Goal: Task Accomplishment & Management: Use online tool/utility

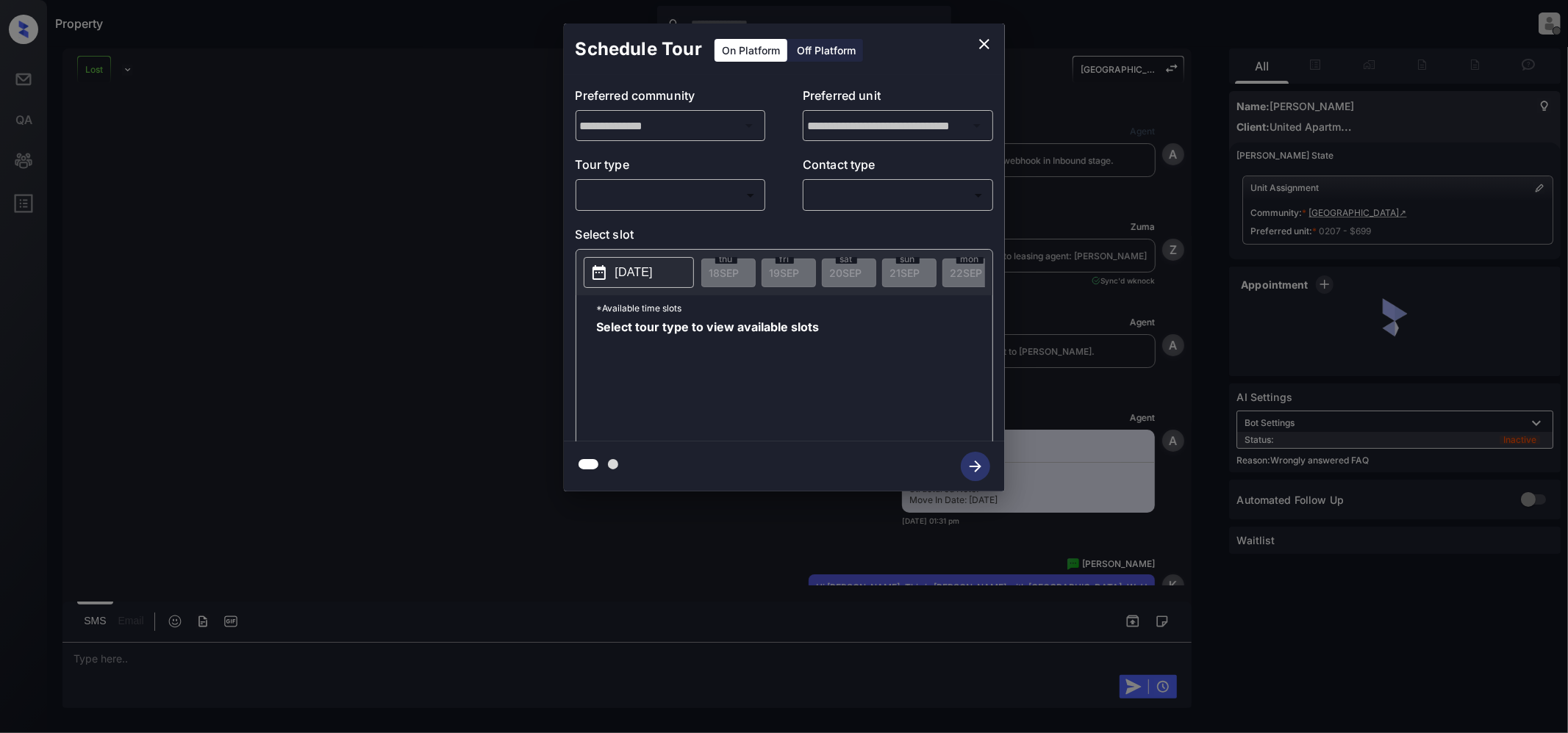
scroll to position [2940, 0]
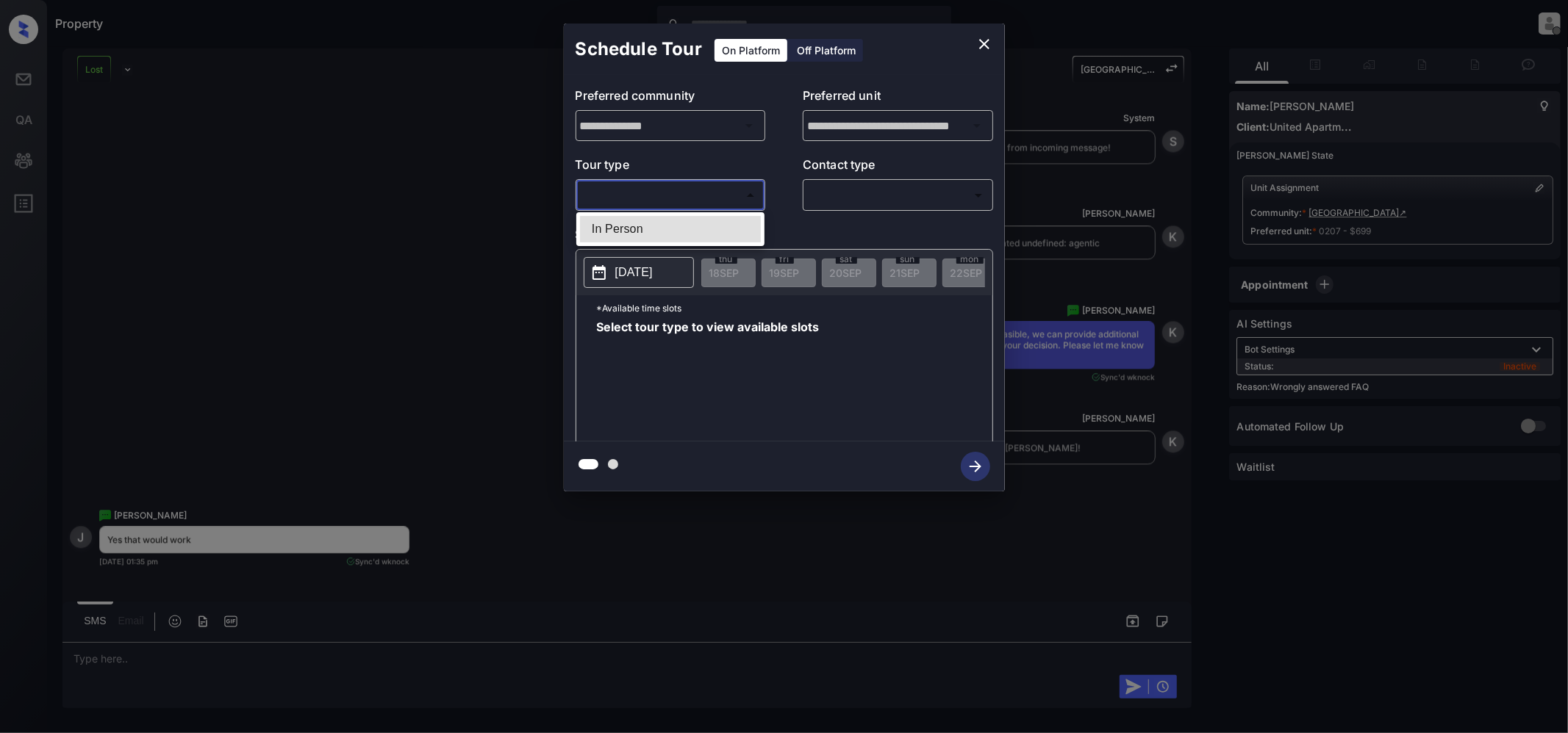
click at [654, 185] on body "Property [PERSON_NAME] Offline Set yourself online Set yourself on break Profil…" at bounding box center [784, 366] width 1568 height 733
click at [976, 38] on div at bounding box center [784, 366] width 1568 height 733
click at [986, 45] on icon "close" at bounding box center [983, 44] width 18 height 18
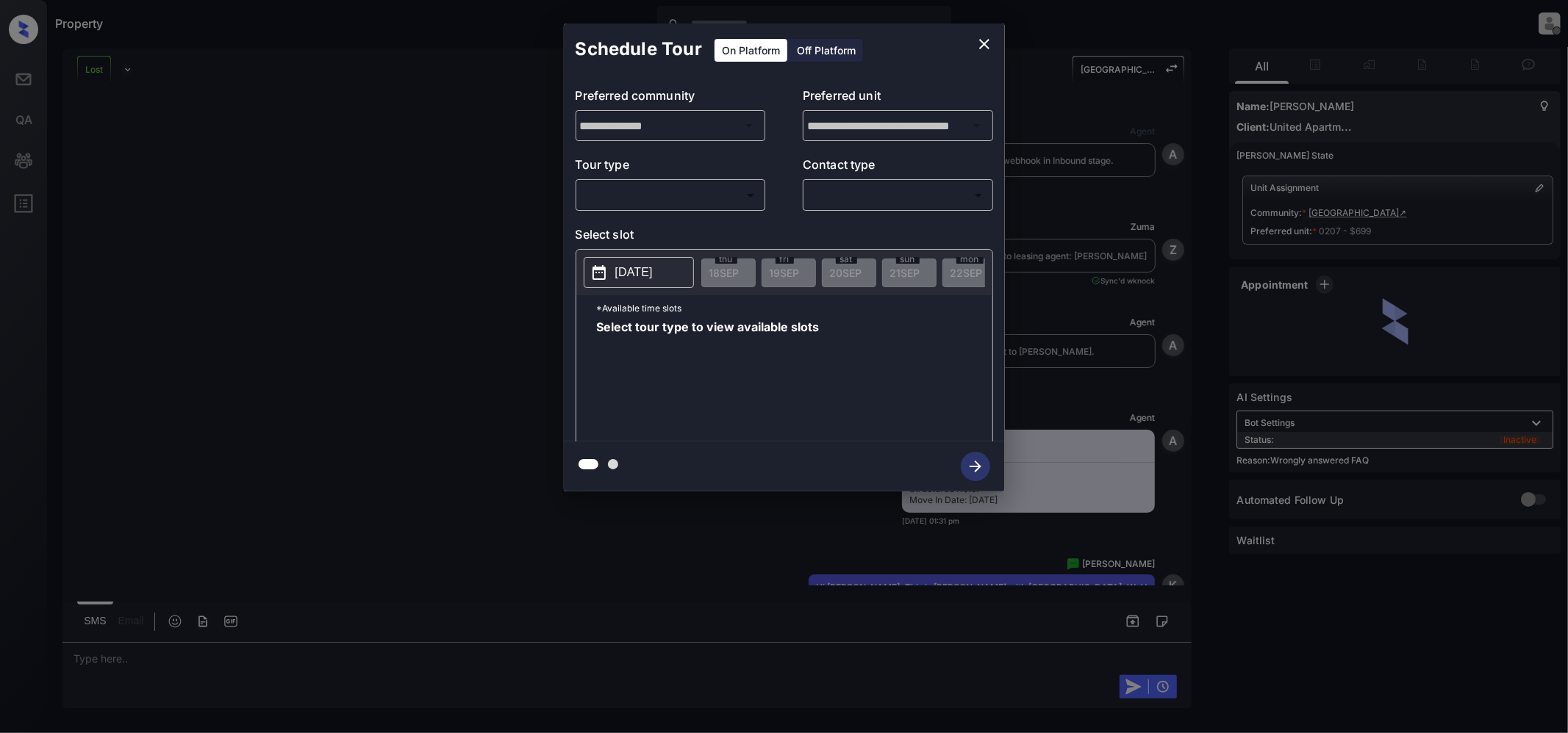
scroll to position [2940, 0]
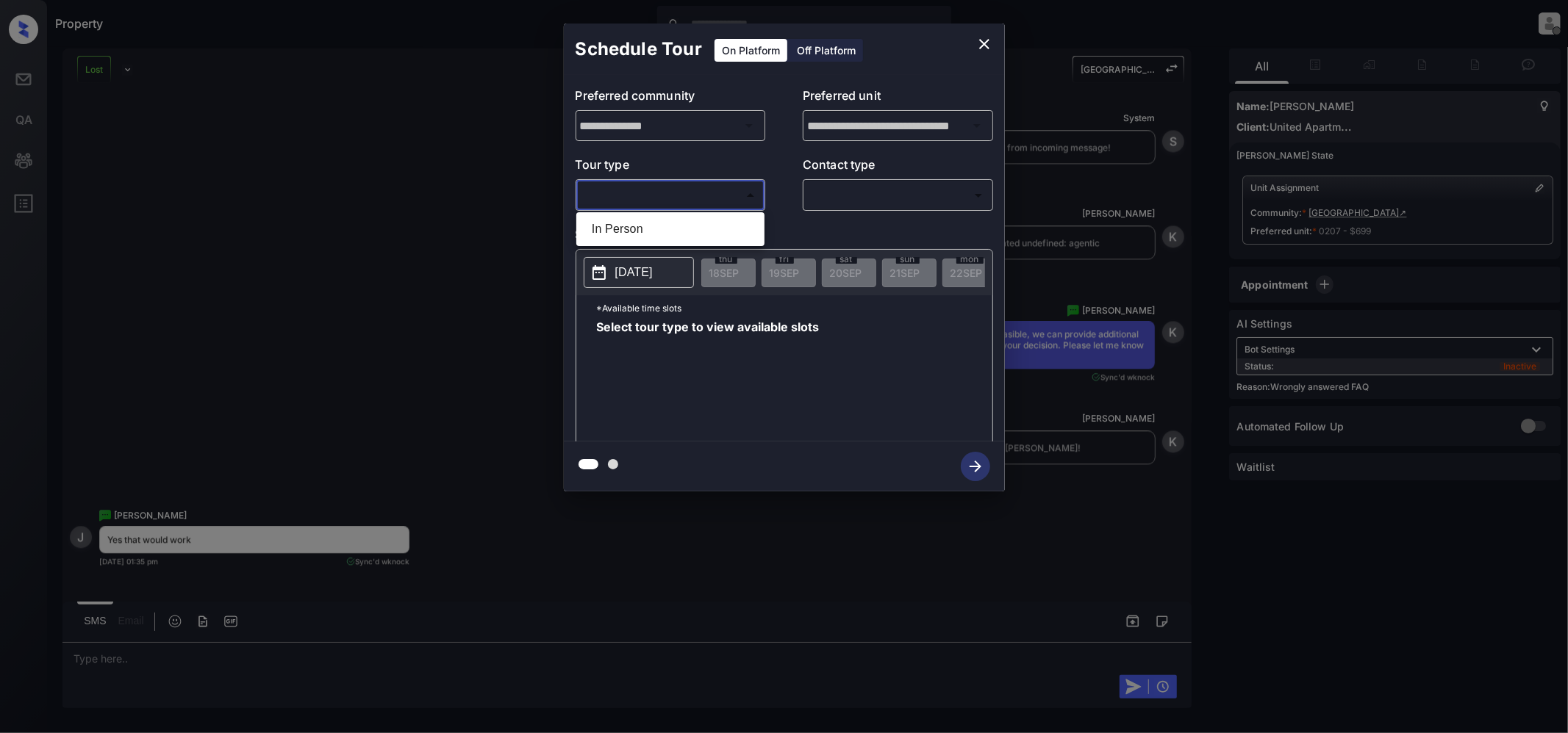
click at [719, 204] on body "Property [PERSON_NAME] Offline Set yourself online Set yourself on break Profil…" at bounding box center [784, 366] width 1568 height 733
click at [985, 37] on div at bounding box center [784, 366] width 1568 height 733
click at [983, 36] on icon "close" at bounding box center [983, 44] width 18 height 18
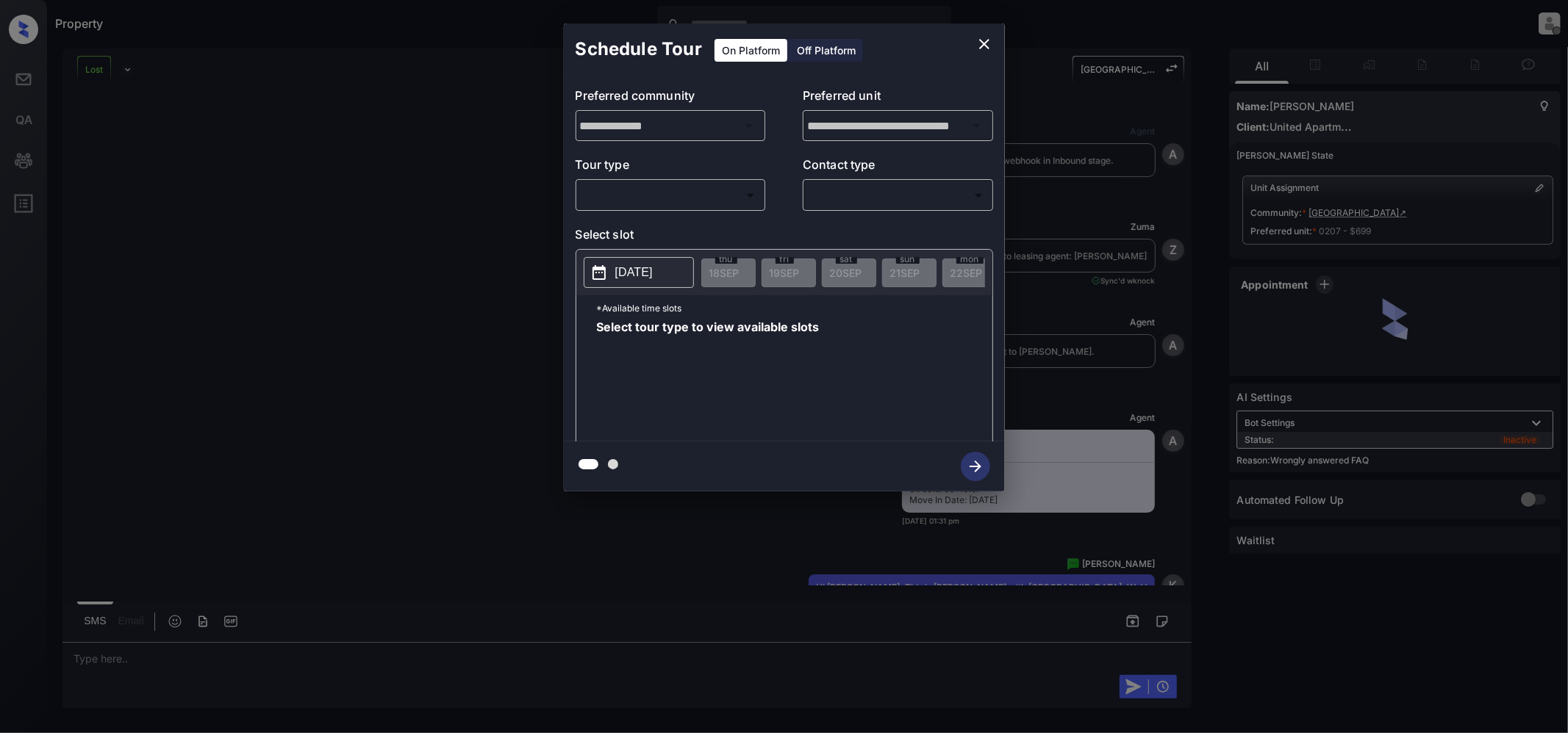
scroll to position [2940, 0]
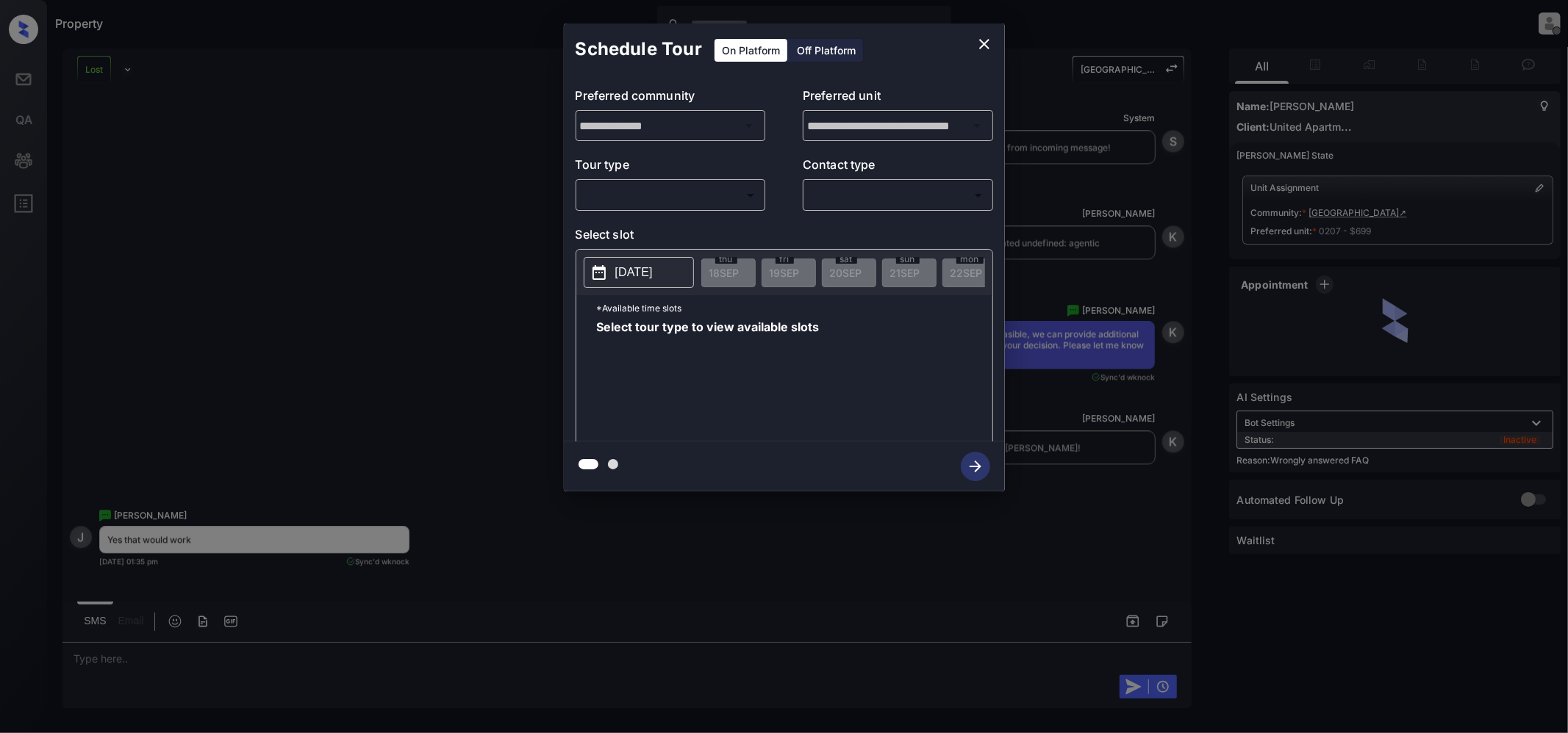
click at [696, 190] on body "Property [PERSON_NAME] Offline Set yourself online Set yourself on break Profil…" at bounding box center [784, 366] width 1568 height 733
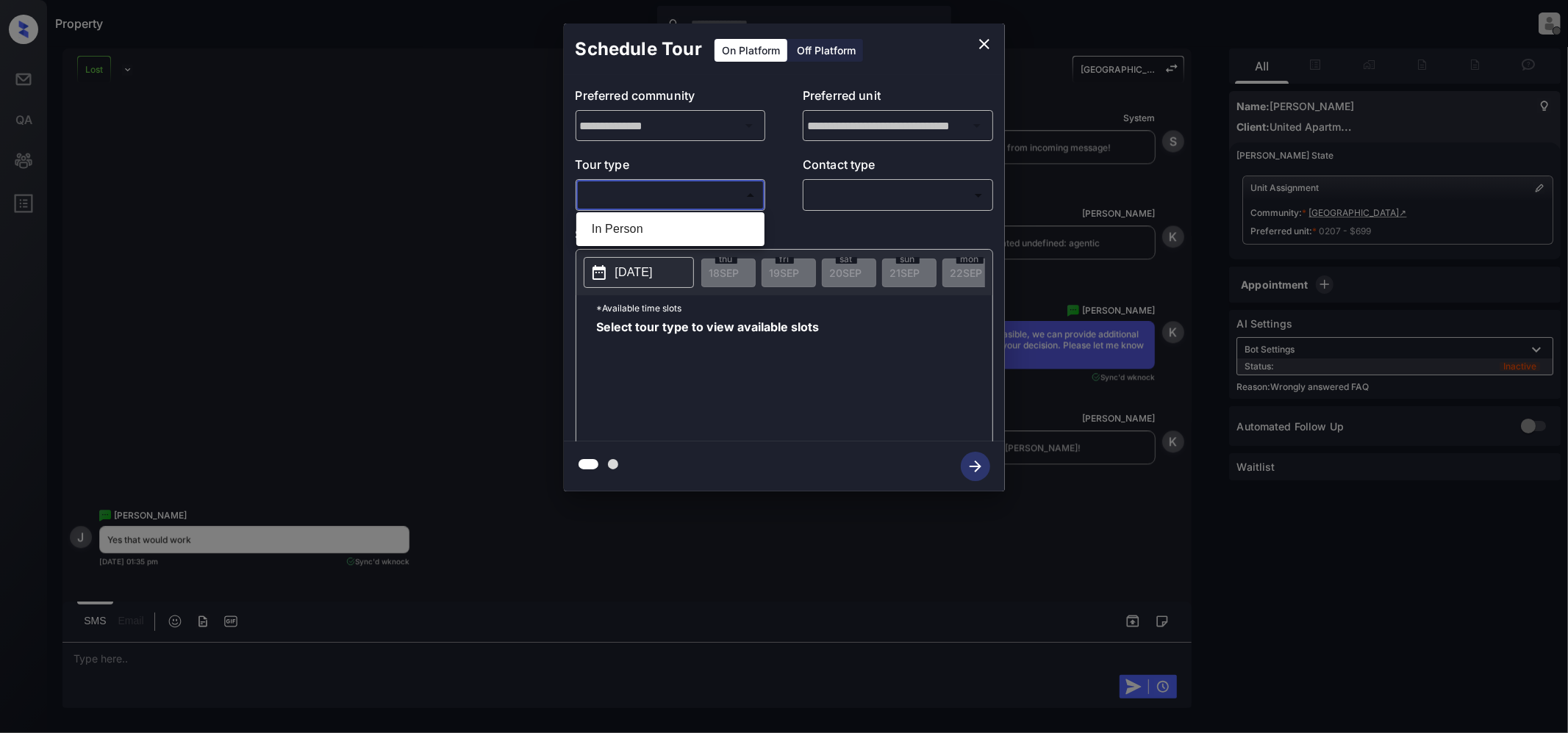
click at [977, 39] on div at bounding box center [784, 366] width 1568 height 733
click at [986, 38] on icon "close" at bounding box center [983, 44] width 18 height 18
